Goal: Information Seeking & Learning: Check status

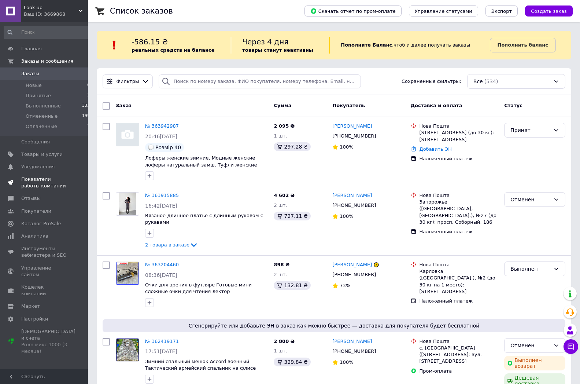
click at [38, 181] on span "Показатели работы компании" at bounding box center [44, 182] width 47 height 13
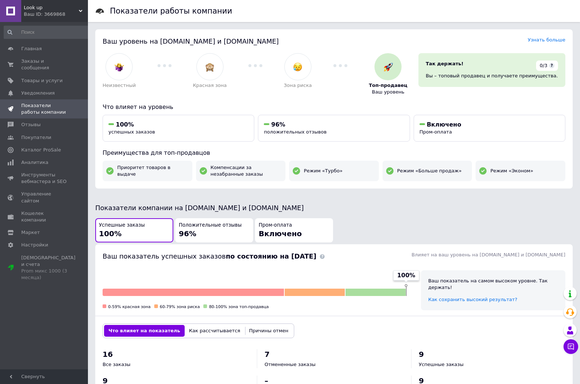
scroll to position [149, 0]
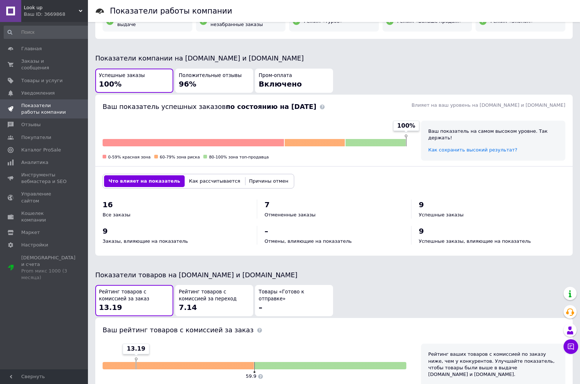
click at [347, 284] on div "Рейтинг товаров с комиссией за заказ 13.19 Рейтинг товаров с комиссией за перех…" at bounding box center [334, 300] width 479 height 33
click at [36, 51] on span "Главная" at bounding box center [31, 48] width 21 height 7
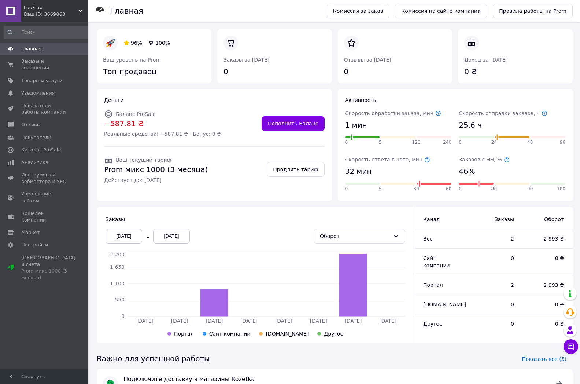
click at [372, 219] on div "Заказы" at bounding box center [256, 218] width 300 height 7
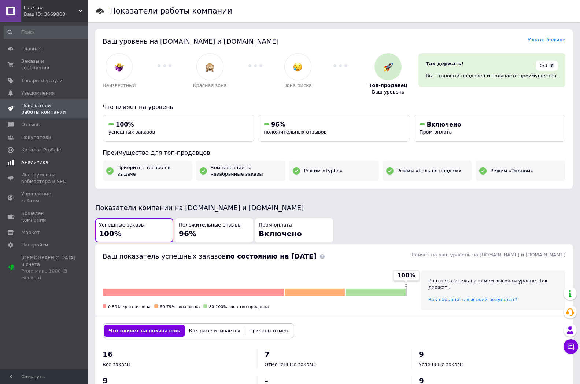
click at [41, 159] on span "Аналитика" at bounding box center [34, 162] width 27 height 7
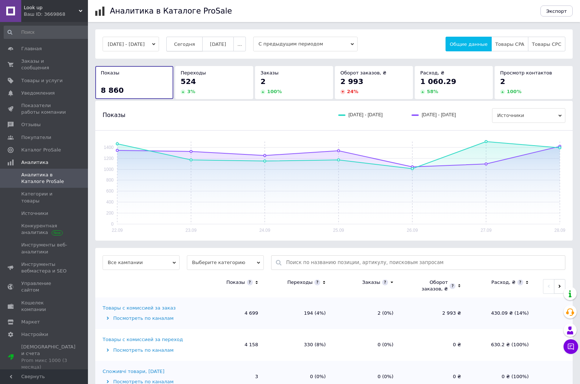
click at [195, 46] on span "Сегодня" at bounding box center [184, 43] width 21 height 5
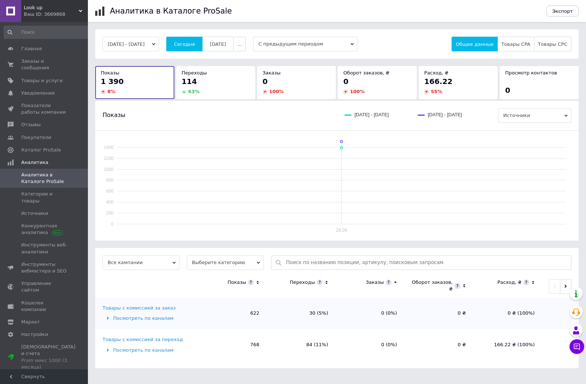
click at [219, 57] on div "[DATE] - [DATE] [DATE] [DATE] ... С предыдущим периодом Общие данные Товары CPA…" at bounding box center [337, 43] width 484 height 29
click at [221, 50] on button "[DATE]" at bounding box center [218, 44] width 32 height 15
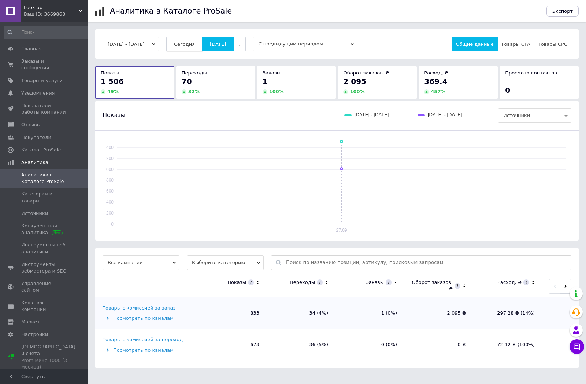
drag, startPoint x: 204, startPoint y: 48, endPoint x: 204, endPoint y: 61, distance: 13.2
click at [203, 48] on button "Сегодня" at bounding box center [184, 44] width 36 height 15
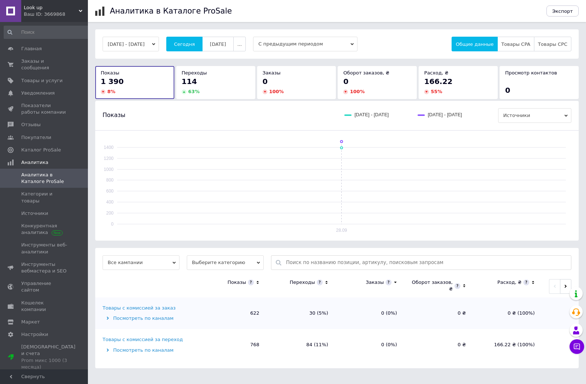
click at [147, 339] on div "Товары с комиссией за переход" at bounding box center [143, 339] width 80 height 7
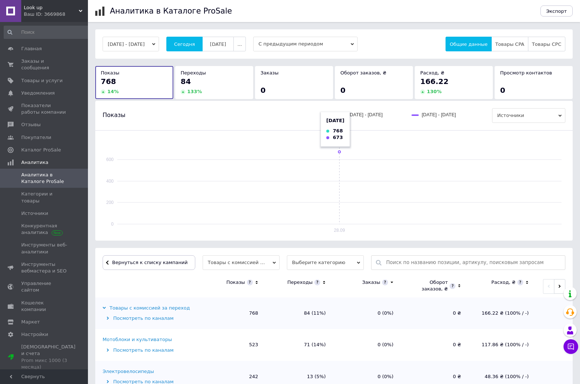
scroll to position [55, 0]
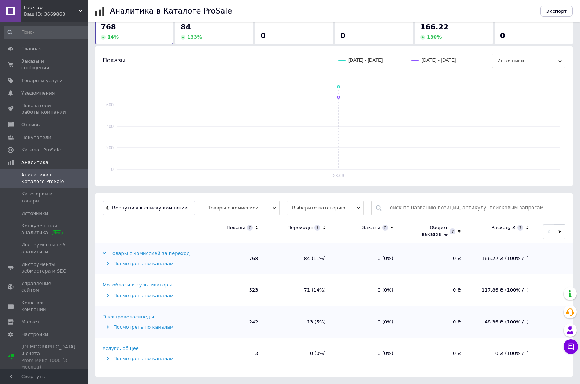
click at [156, 286] on div "Мотоблоки и культиваторы" at bounding box center [137, 284] width 69 height 7
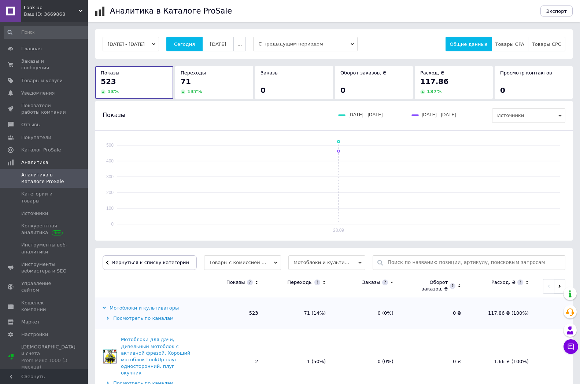
scroll to position [220, 0]
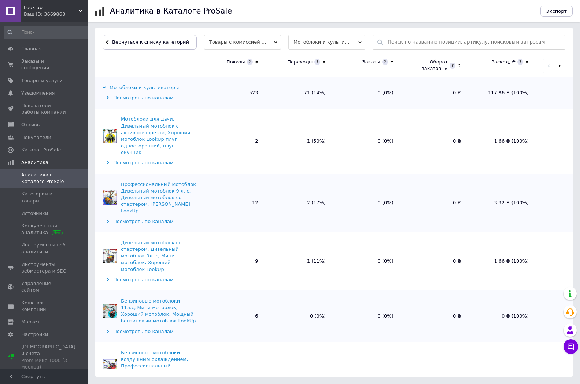
click at [256, 64] on icon at bounding box center [256, 62] width 5 height 6
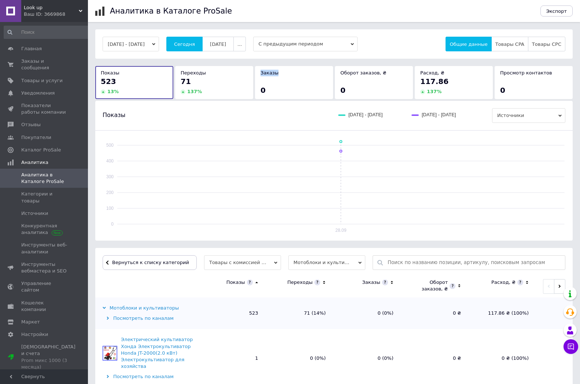
click at [256, 64] on div "[DATE] - [DATE] [DATE] [DATE] ... С предыдущим периодом Общие данные Товары CPA…" at bounding box center [333, 312] width 477 height 567
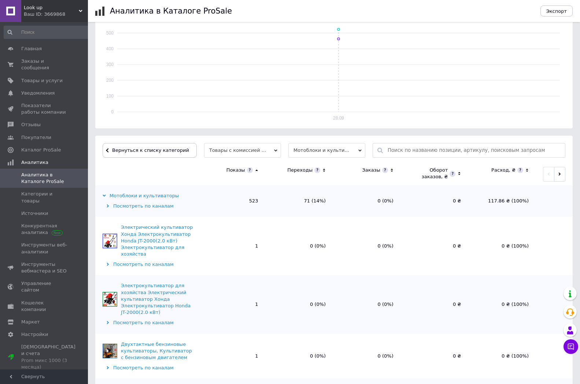
click at [254, 170] on icon at bounding box center [256, 170] width 5 height 6
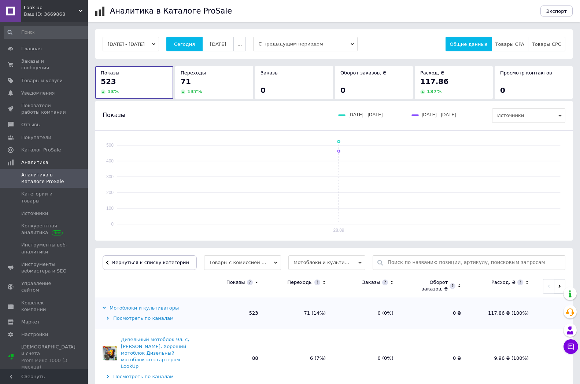
scroll to position [187, 0]
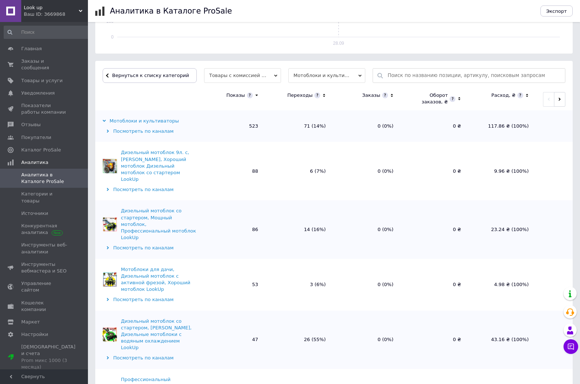
click at [282, 224] on td "14 (16%)" at bounding box center [300, 229] width 68 height 58
click at [274, 215] on td "14 (16%)" at bounding box center [300, 229] width 68 height 58
drag, startPoint x: 300, startPoint y: 169, endPoint x: 318, endPoint y: 181, distance: 21.4
click at [318, 178] on td "6 (7%)" at bounding box center [300, 171] width 68 height 58
drag, startPoint x: 291, startPoint y: 207, endPoint x: 320, endPoint y: 221, distance: 31.6
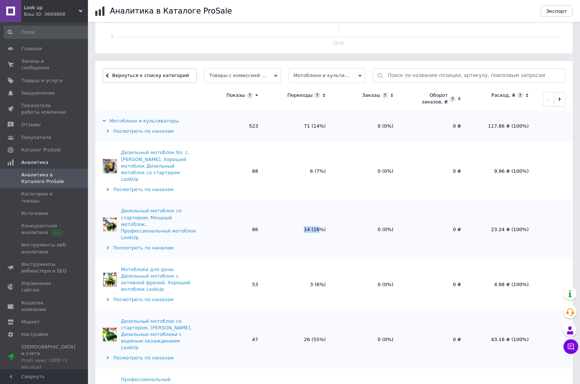
click at [319, 220] on td "14 (16%)" at bounding box center [300, 229] width 68 height 58
drag, startPoint x: 316, startPoint y: 276, endPoint x: 308, endPoint y: 302, distance: 27.6
click at [329, 284] on td "3 (6%)" at bounding box center [300, 285] width 68 height 52
drag, startPoint x: 302, startPoint y: 309, endPoint x: 334, endPoint y: 311, distance: 33.1
click at [323, 311] on td "26 (55%)" at bounding box center [300, 339] width 68 height 58
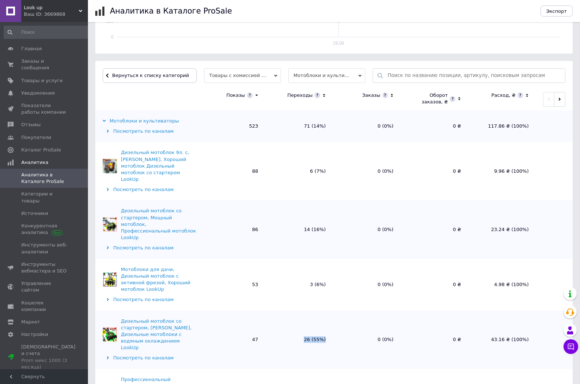
scroll to position [149, 0]
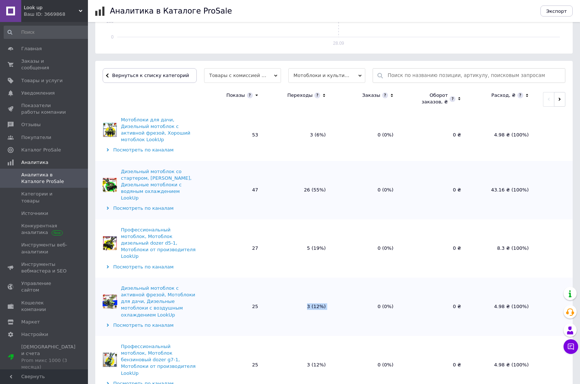
drag, startPoint x: 306, startPoint y: 286, endPoint x: 348, endPoint y: 285, distance: 42.1
click at [350, 286] on tr "Дизельный мотоблок с активной фрезой, Мотоблоки для дачи, Дизельные мотоблоки с…" at bounding box center [333, 306] width 477 height 58
click at [58, 177] on span "Аналитика в Каталоге ProSale" at bounding box center [44, 177] width 47 height 13
click at [130, 82] on button "Вернуться к списку категорий" at bounding box center [150, 75] width 94 height 15
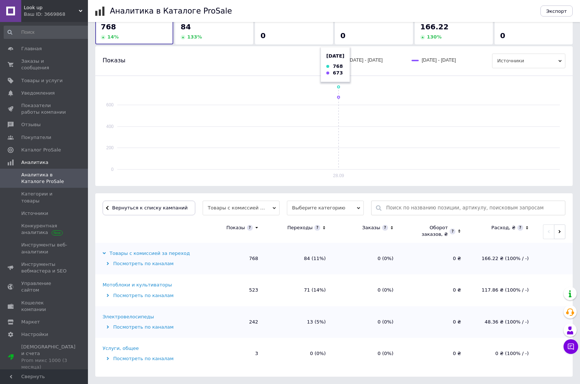
scroll to position [55, 0]
click at [48, 179] on link "Аналитика в Каталоге ProSale" at bounding box center [47, 178] width 94 height 19
click at [49, 191] on span "Категории и товары" at bounding box center [44, 197] width 47 height 13
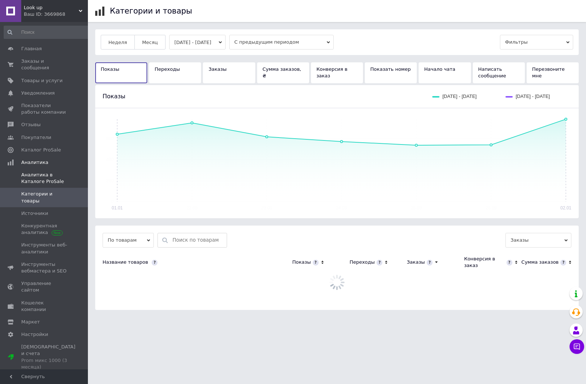
click at [49, 175] on span "Аналитика в Каталоге ProSale" at bounding box center [44, 177] width 47 height 13
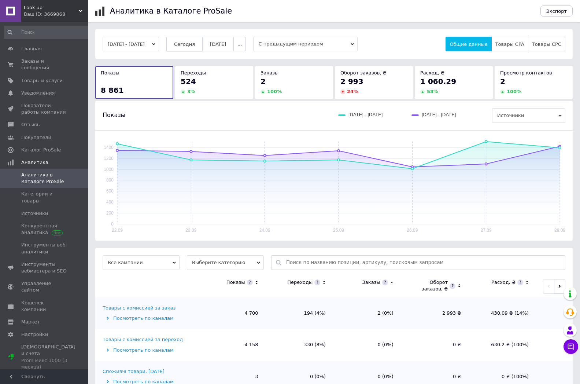
click at [195, 51] on button "Сегодня" at bounding box center [184, 44] width 36 height 15
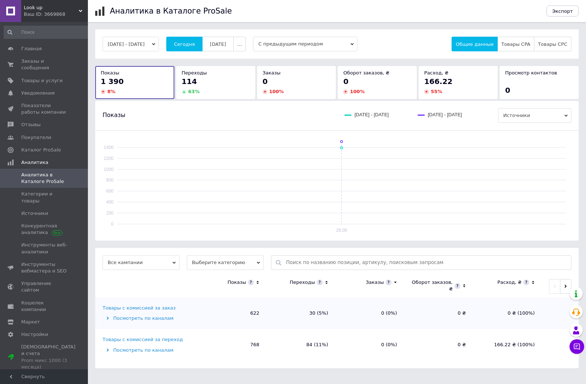
click at [157, 310] on div "Товары с комиссией за заказ" at bounding box center [139, 307] width 73 height 7
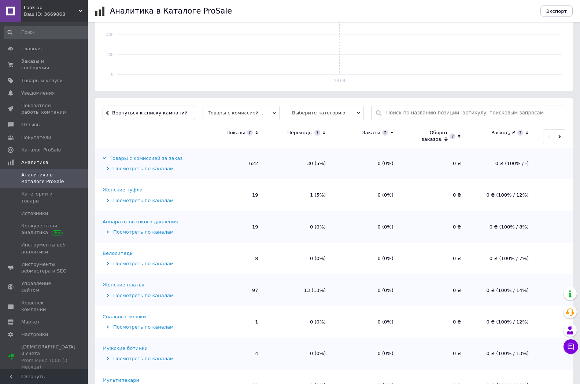
scroll to position [220, 0]
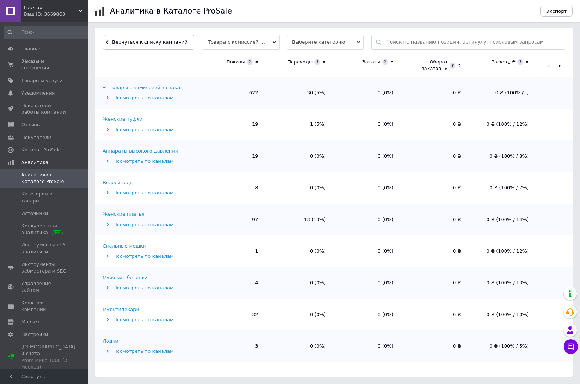
click at [256, 63] on icon at bounding box center [256, 62] width 5 height 6
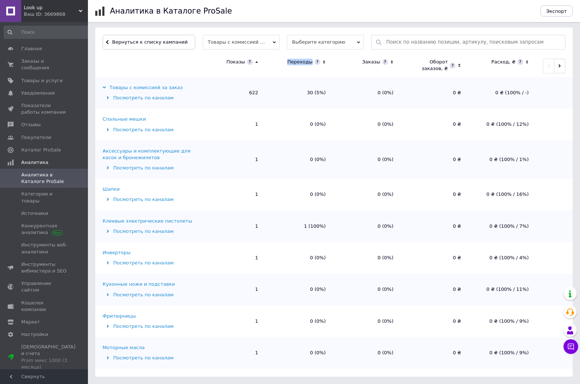
click at [256, 63] on icon at bounding box center [256, 62] width 5 height 6
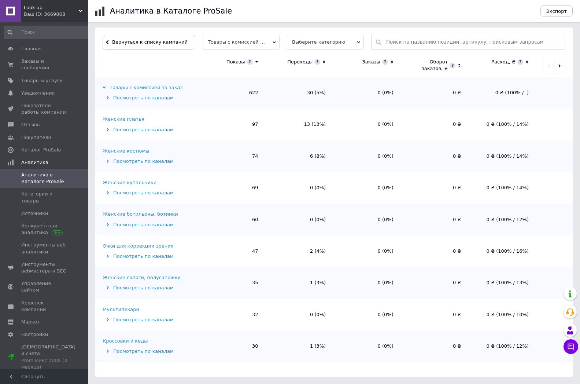
click at [267, 90] on td "30 (5%)" at bounding box center [300, 93] width 68 height 32
drag, startPoint x: 269, startPoint y: 90, endPoint x: 258, endPoint y: 120, distance: 31.4
click at [268, 90] on td "30 (5%)" at bounding box center [300, 93] width 68 height 32
drag, startPoint x: 255, startPoint y: 116, endPoint x: 264, endPoint y: 247, distance: 130.7
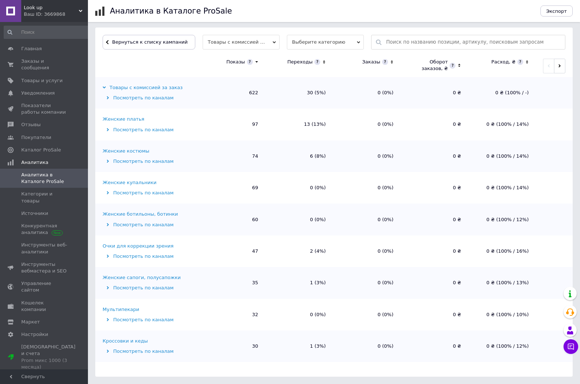
click at [274, 240] on td "2 (4%)" at bounding box center [300, 251] width 68 height 32
drag, startPoint x: 252, startPoint y: 239, endPoint x: 255, endPoint y: 285, distance: 46.3
drag, startPoint x: 273, startPoint y: 267, endPoint x: 273, endPoint y: 261, distance: 6.2
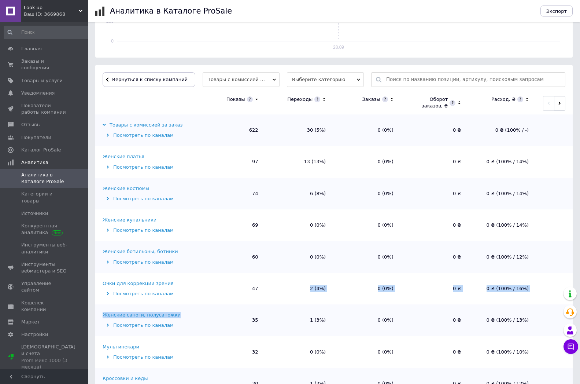
scroll to position [145, 0]
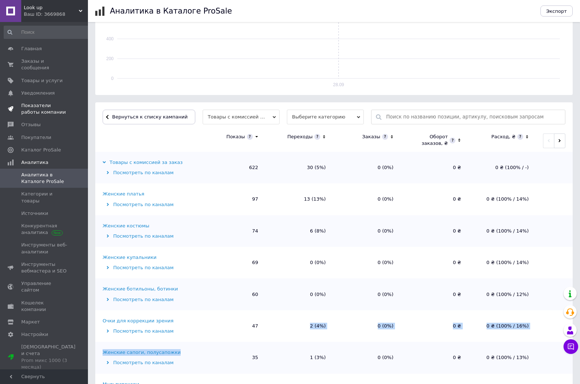
click at [48, 102] on span "Показатели работы компании" at bounding box center [44, 108] width 47 height 13
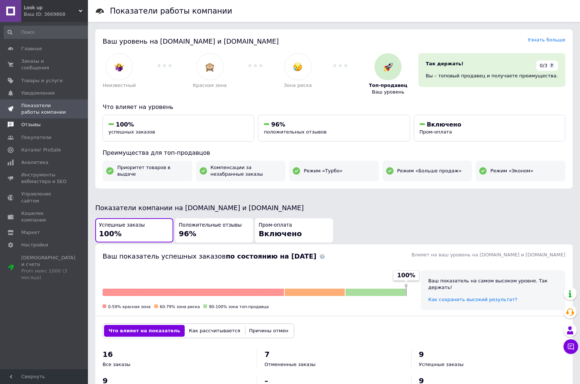
click at [42, 121] on span "Отзывы" at bounding box center [44, 124] width 47 height 7
